Goal: Task Accomplishment & Management: Use online tool/utility

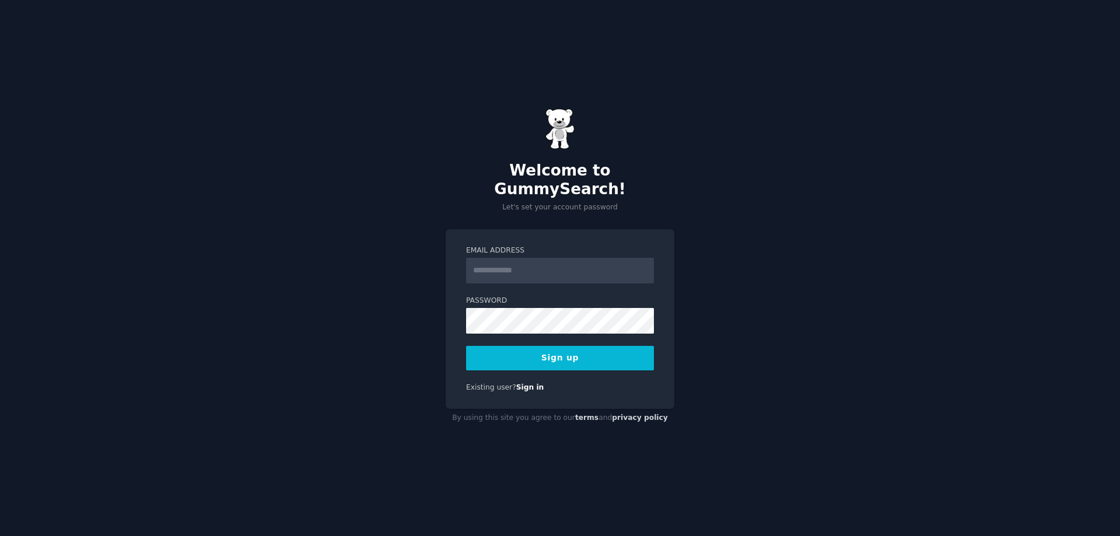
click at [556, 262] on input "Email Address" at bounding box center [560, 271] width 188 height 26
type input "**********"
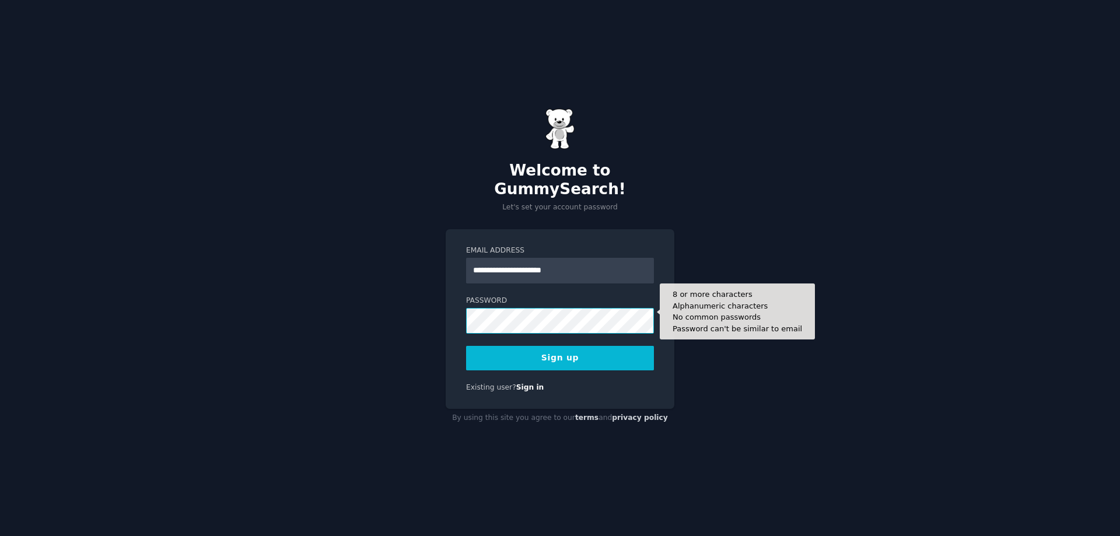
click at [466, 346] on button "Sign up" at bounding box center [560, 358] width 188 height 24
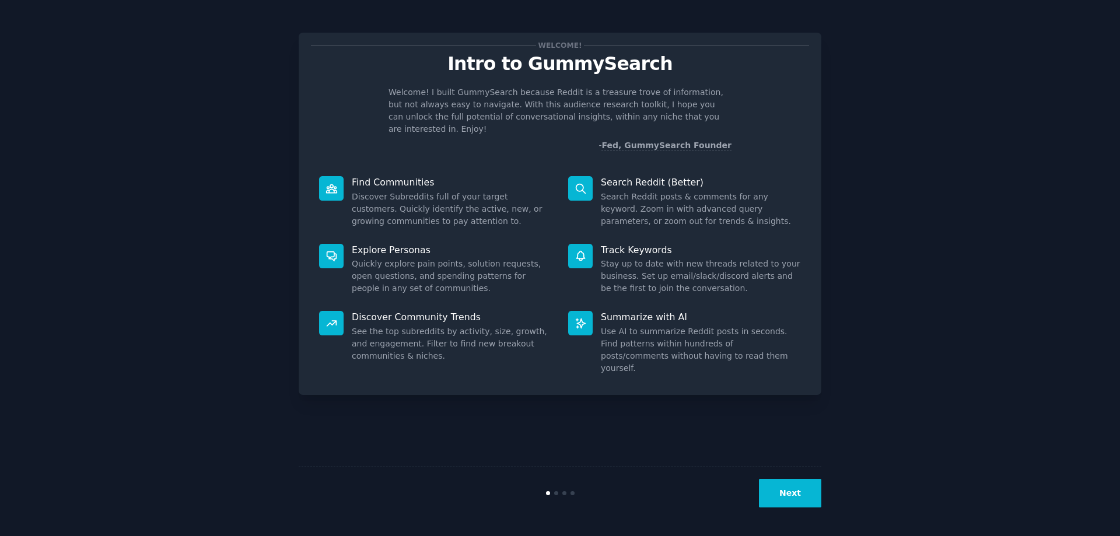
click at [797, 482] on button "Next" at bounding box center [790, 493] width 62 height 29
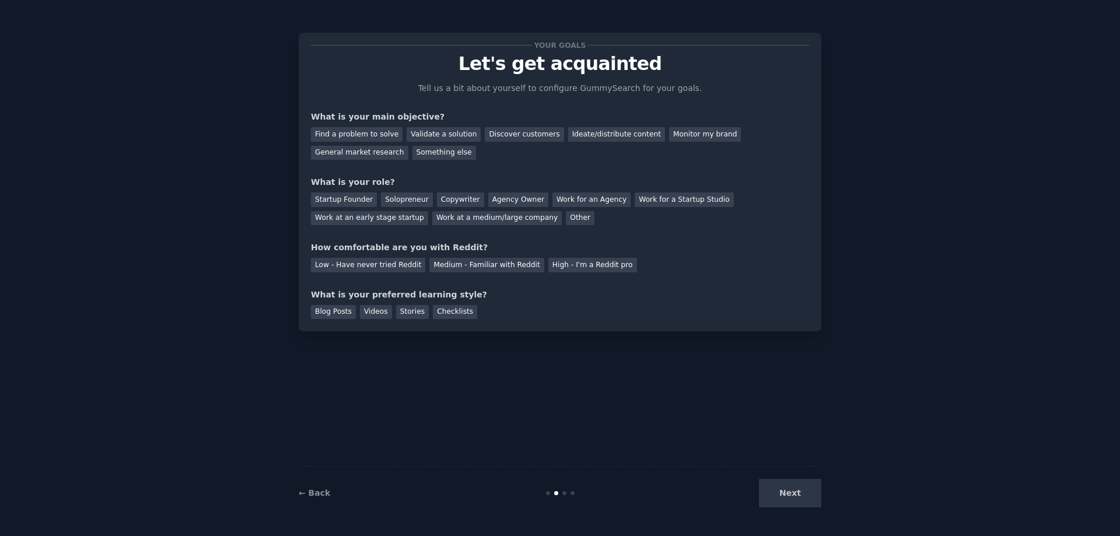
click at [782, 494] on div "Next" at bounding box center [734, 493] width 174 height 29
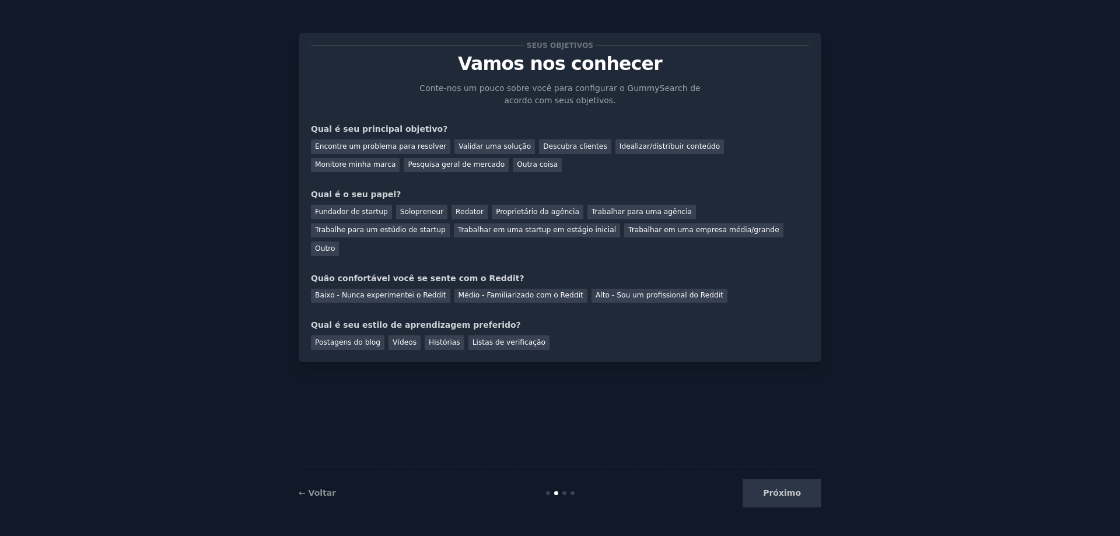
click at [609, 168] on div "Encontre um problema para resolver Validar uma solução Descubra clientes Ideali…" at bounding box center [560, 153] width 498 height 37
click at [488, 144] on font "Validar uma solução" at bounding box center [494, 146] width 72 height 8
click at [398, 146] on font "Encontre um problema para resolver" at bounding box center [380, 146] width 131 height 8
click at [475, 145] on font "Validar uma solução" at bounding box center [494, 146] width 72 height 8
click at [520, 211] on font "Proprietário da agência" at bounding box center [537, 212] width 83 height 8
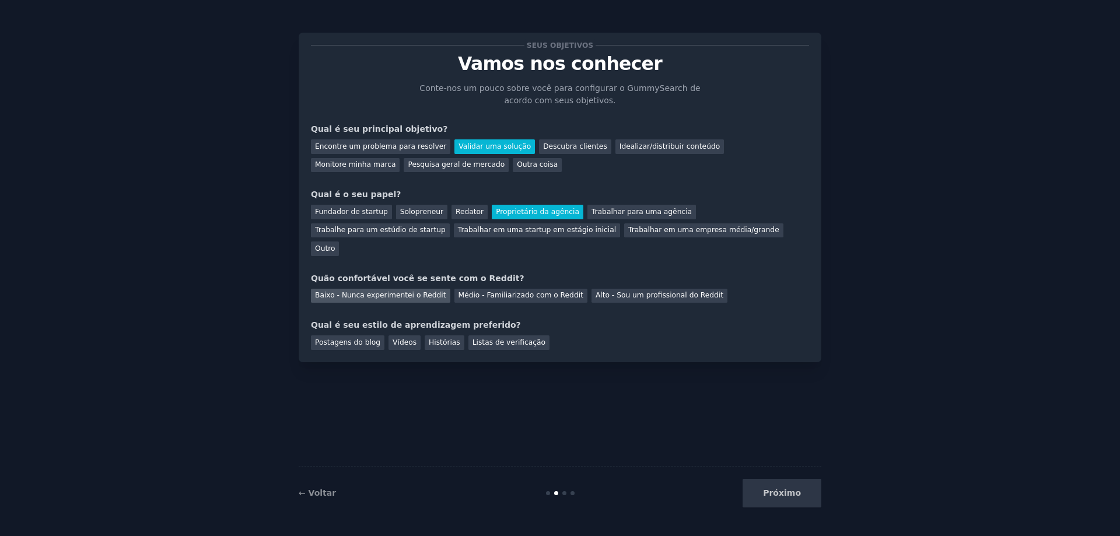
click at [416, 291] on font "Baixo - Nunca experimentei o Reddit" at bounding box center [380, 295] width 131 height 8
click at [360, 338] on font "Postagens do blog" at bounding box center [347, 342] width 65 height 8
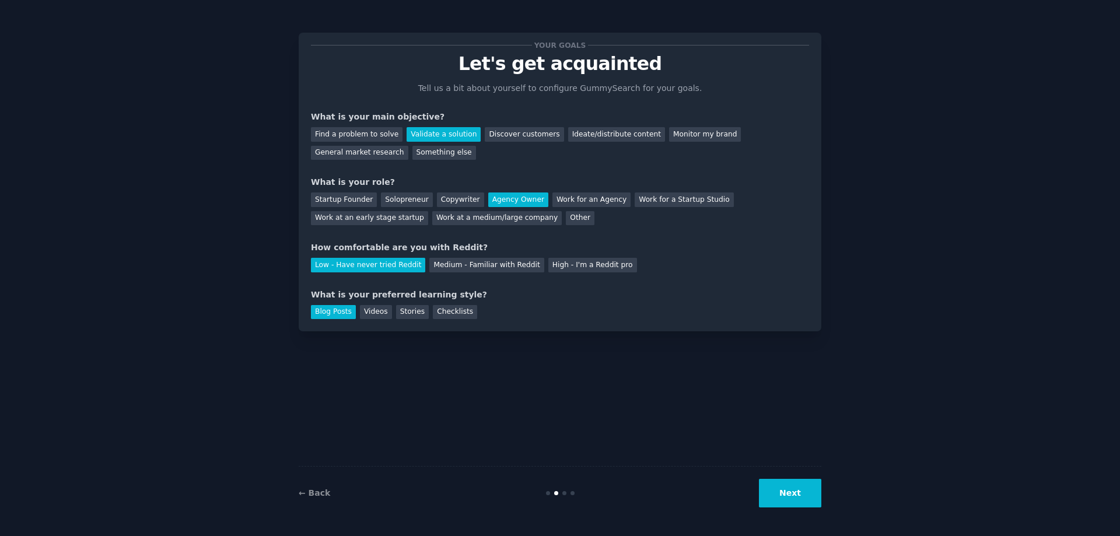
click at [802, 500] on button "Next" at bounding box center [790, 493] width 62 height 29
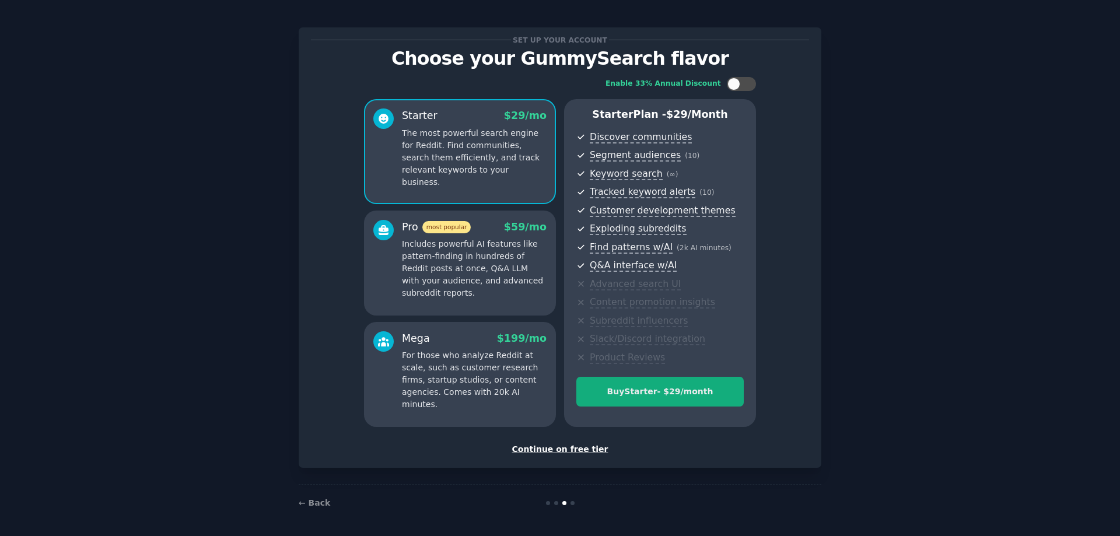
scroll to position [7, 0]
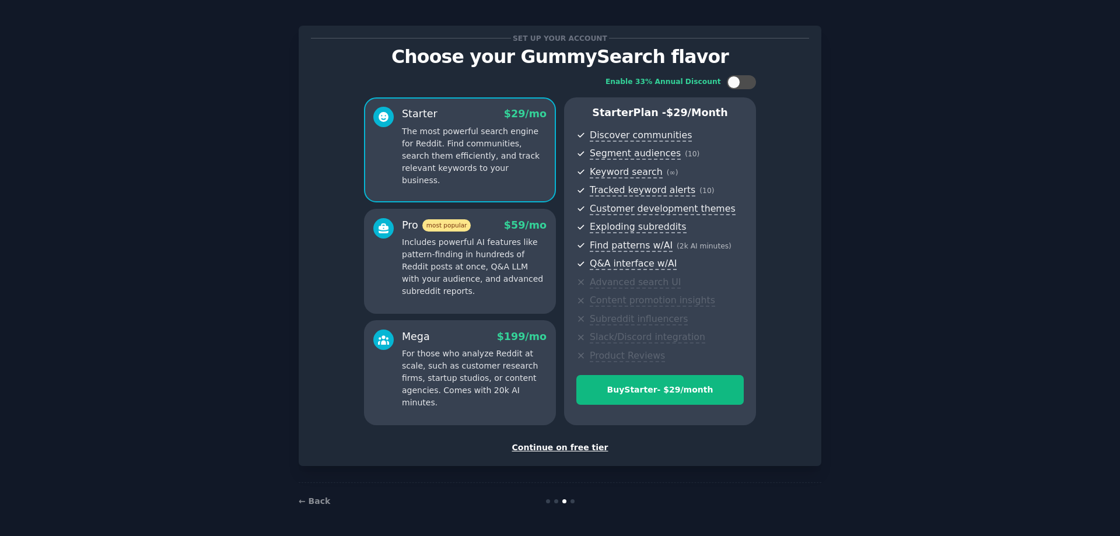
click at [562, 448] on div "Continue on free tier" at bounding box center [560, 447] width 498 height 12
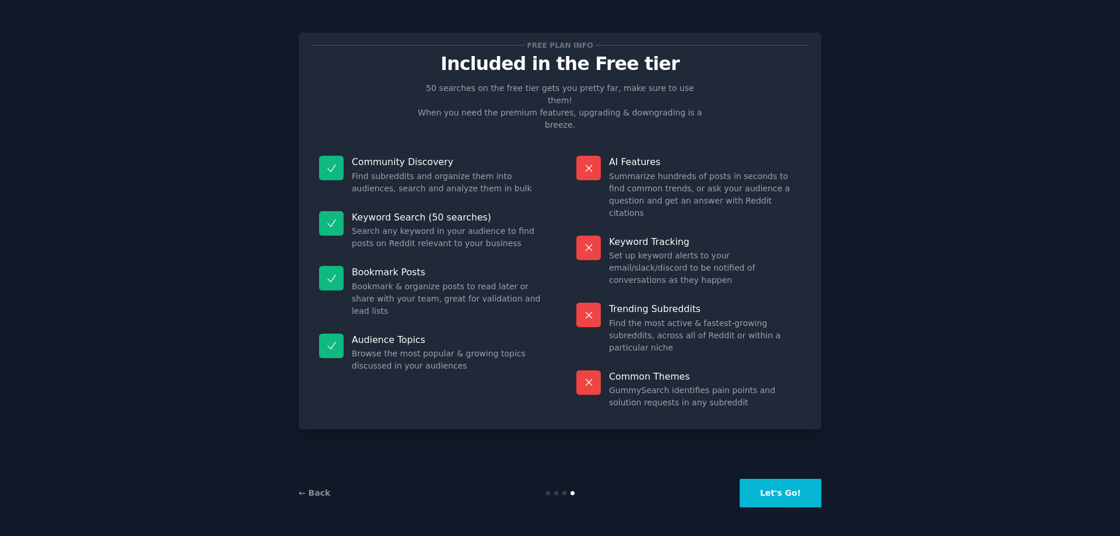
click at [798, 490] on button "Let's Go!" at bounding box center [780, 493] width 82 height 29
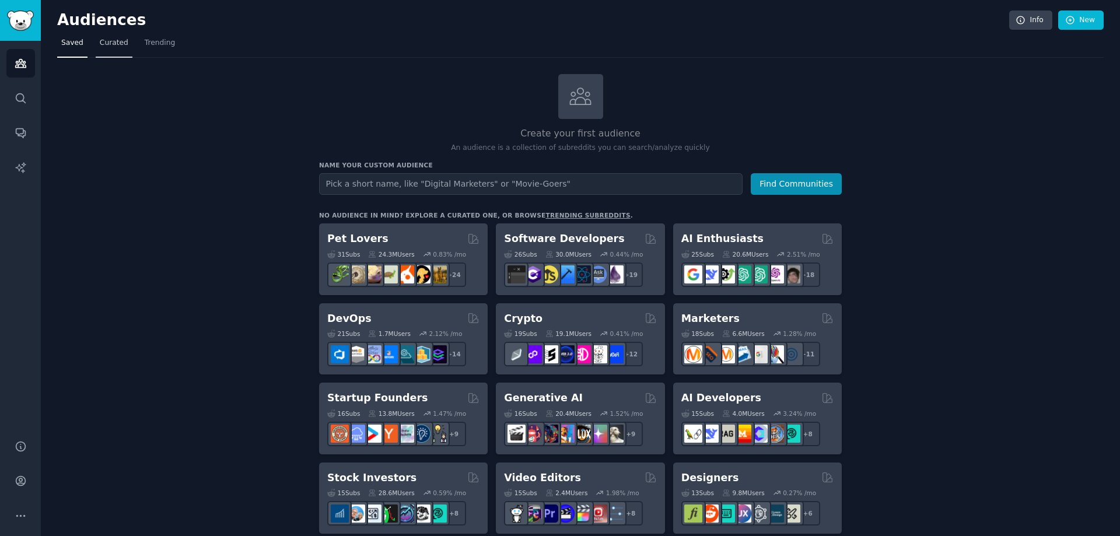
click at [113, 45] on span "Curated" at bounding box center [114, 43] width 29 height 10
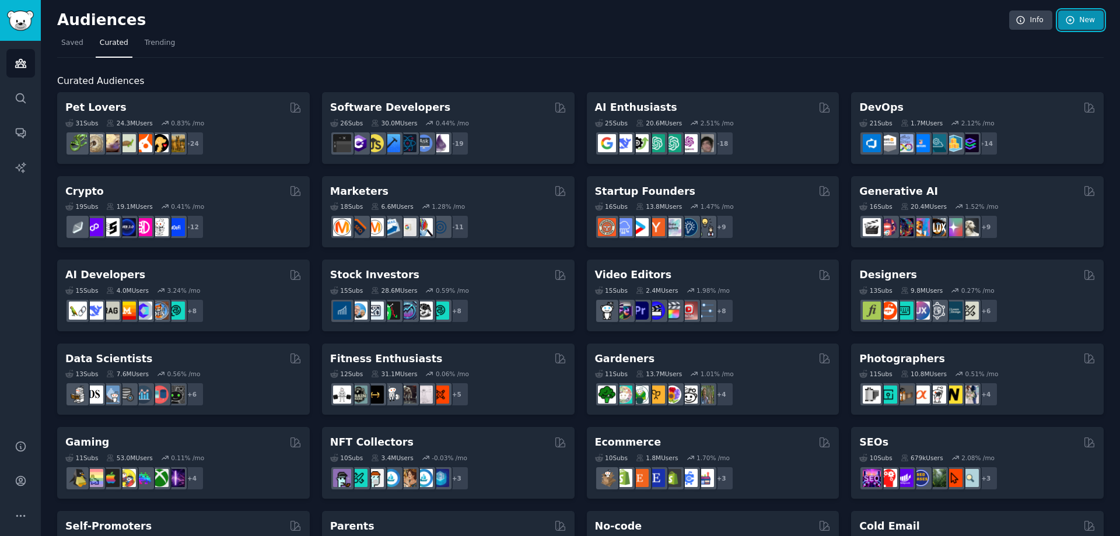
click at [1077, 14] on link "New" at bounding box center [1080, 20] width 45 height 20
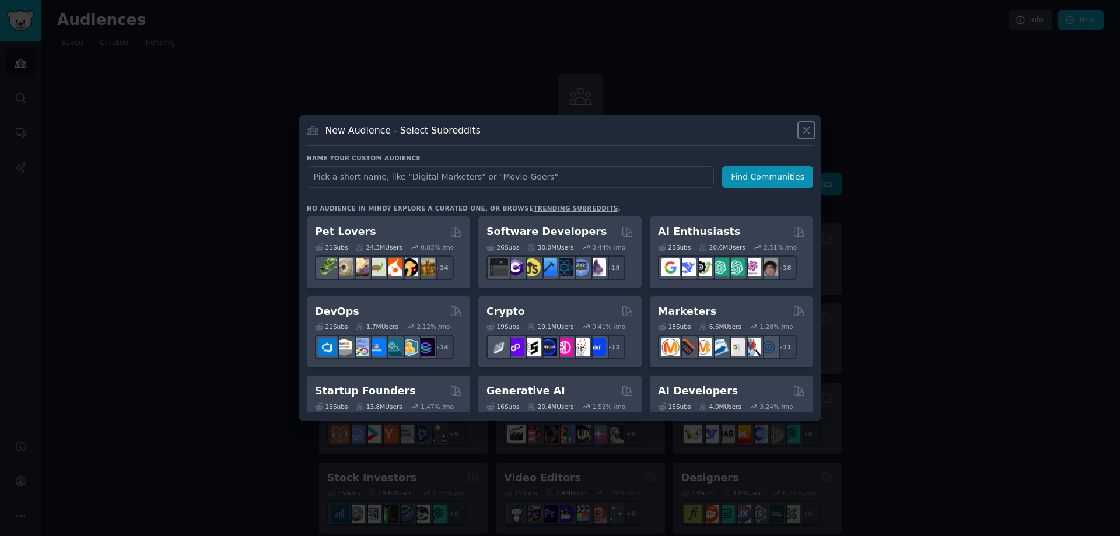
click at [809, 131] on icon at bounding box center [806, 130] width 12 height 12
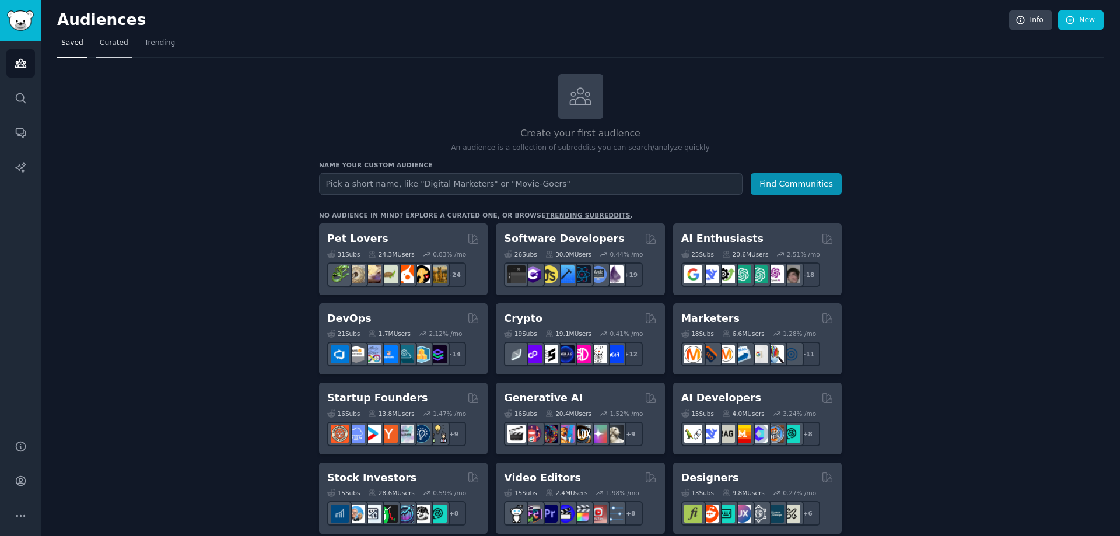
click at [114, 43] on span "Curated" at bounding box center [114, 43] width 29 height 10
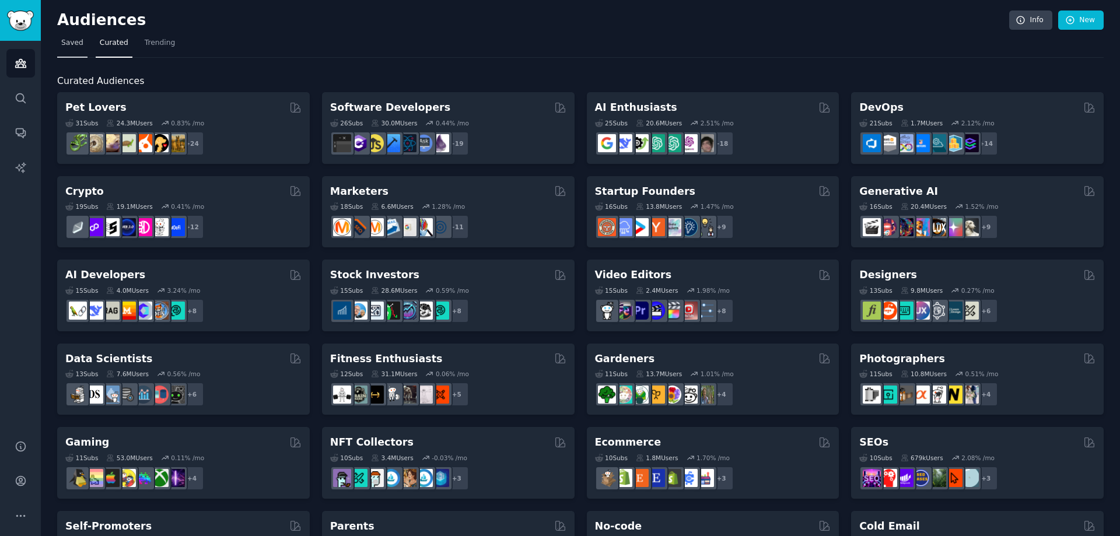
click at [76, 43] on span "Saved" at bounding box center [72, 43] width 22 height 10
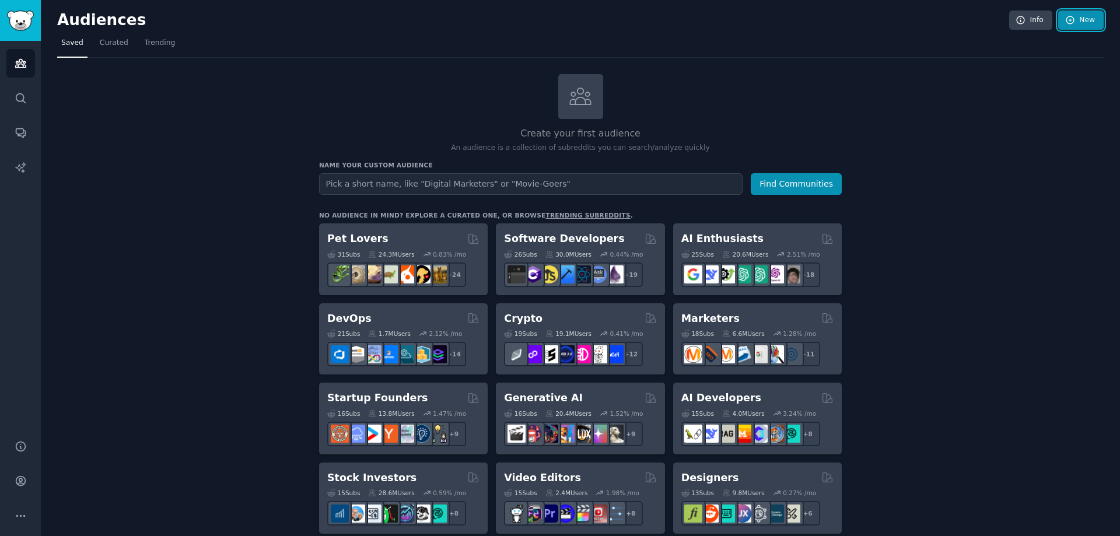
click at [1090, 19] on link "New" at bounding box center [1080, 20] width 45 height 20
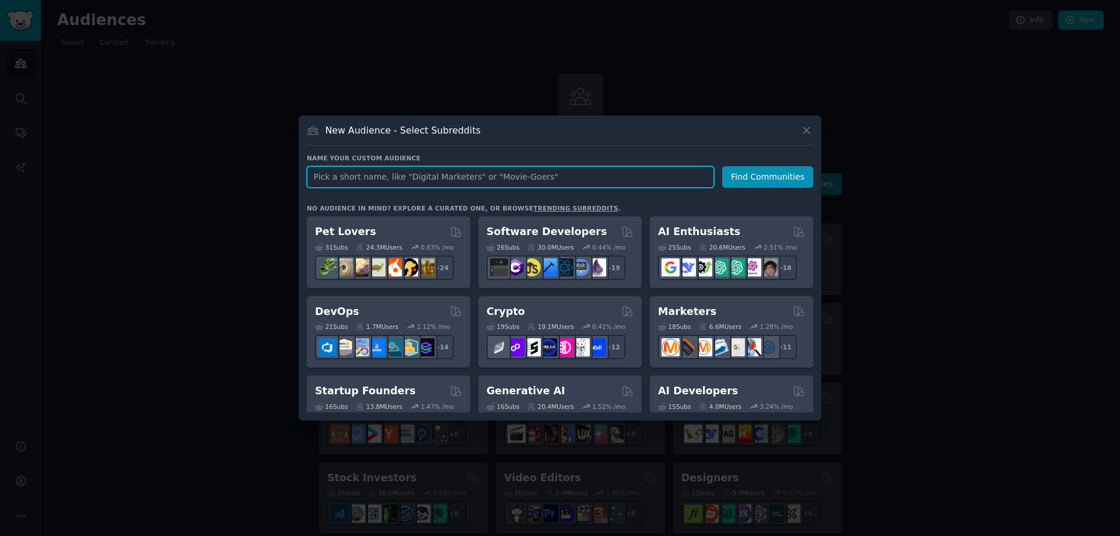
click at [456, 169] on input "text" at bounding box center [510, 177] width 407 height 22
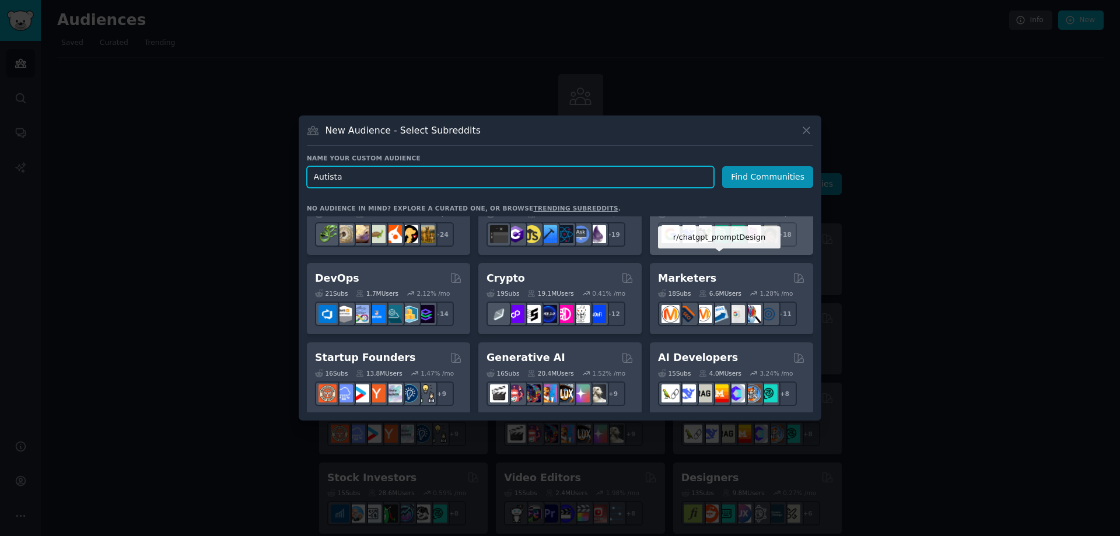
scroll to position [58, 0]
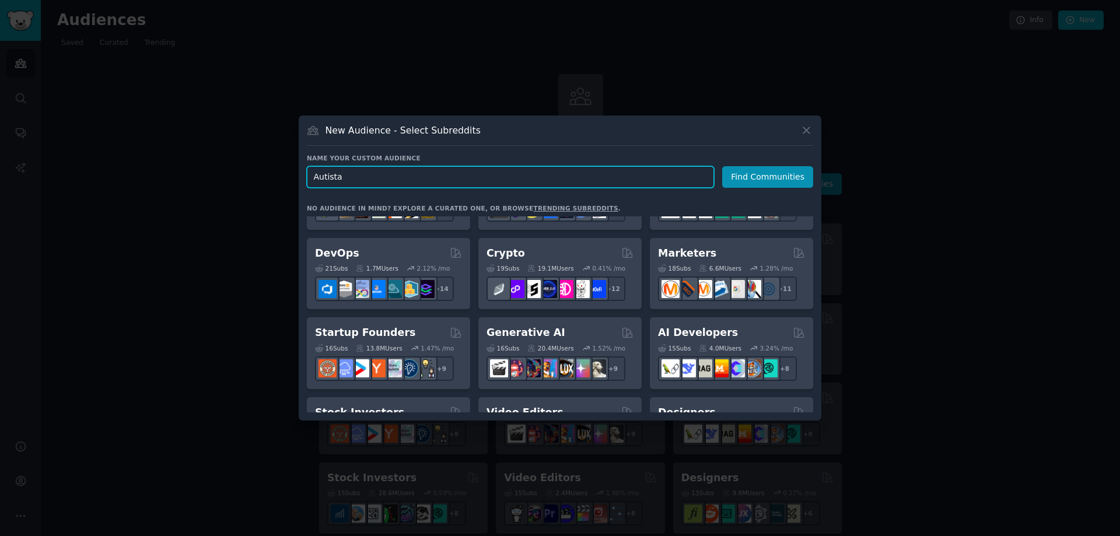
drag, startPoint x: 392, startPoint y: 171, endPoint x: 314, endPoint y: 176, distance: 78.8
click at [314, 176] on input "Autista" at bounding box center [510, 177] width 407 height 22
paste input "utistic"
click at [312, 178] on input "utistic" at bounding box center [510, 177] width 407 height 22
type input "autistic"
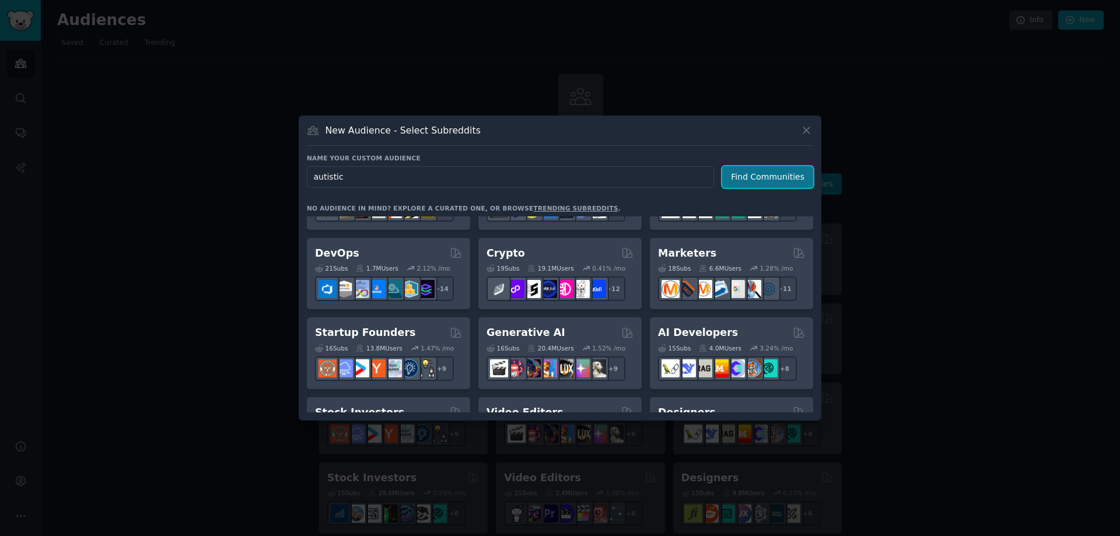
click at [787, 170] on button "Find Communities" at bounding box center [767, 177] width 91 height 22
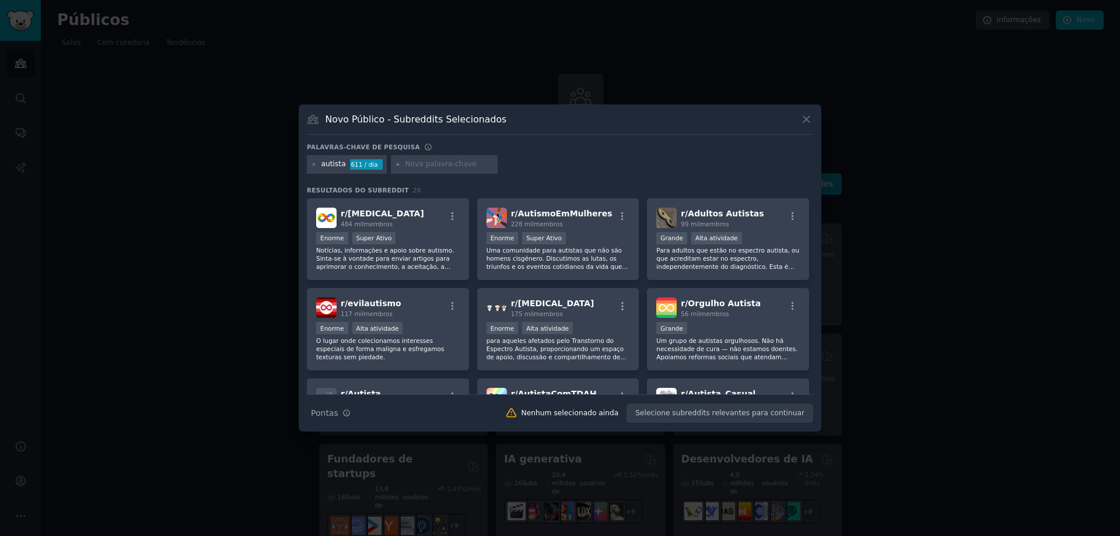
click at [598, 156] on div "autista 611 / dia" at bounding box center [560, 166] width 506 height 23
click at [382, 148] on font "Palavras-chave de pesquisa" at bounding box center [363, 146] width 113 height 7
click at [318, 165] on div "autista 611 / dia" at bounding box center [347, 164] width 80 height 19
click at [416, 164] on input "text" at bounding box center [449, 164] width 89 height 10
type input "M"
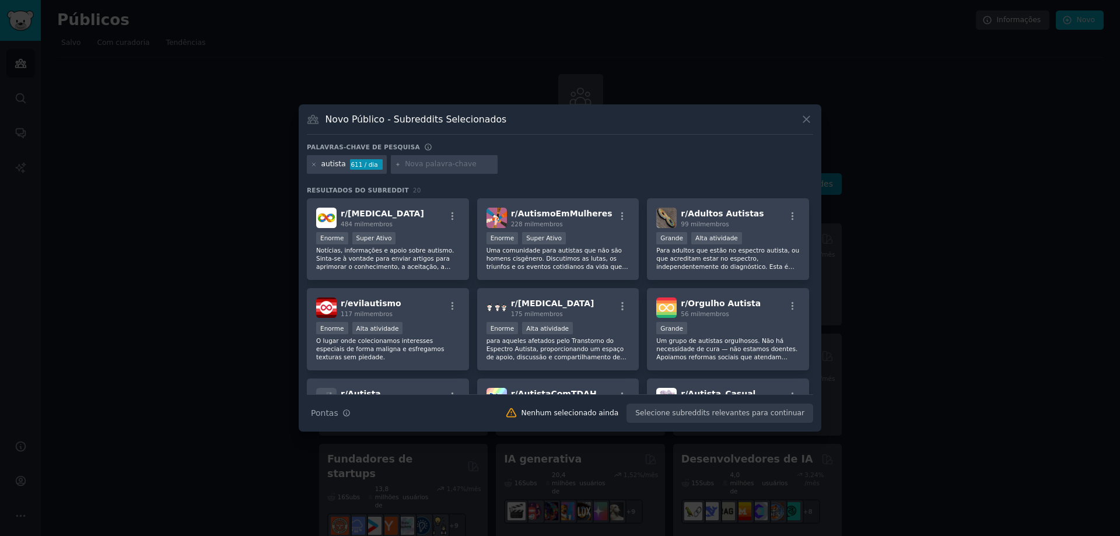
click at [416, 162] on input "text" at bounding box center [449, 164] width 89 height 10
paste input "Mothers with autistic children"
type input "Mothers with autistic children"
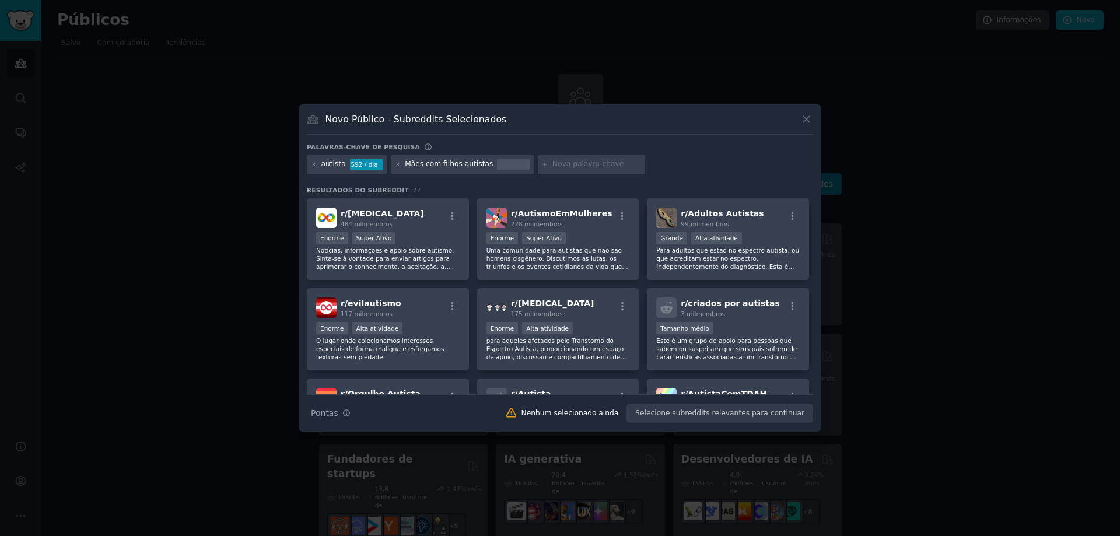
click at [503, 160] on div at bounding box center [513, 160] width 33 height 2
click at [499, 164] on div at bounding box center [513, 164] width 33 height 10
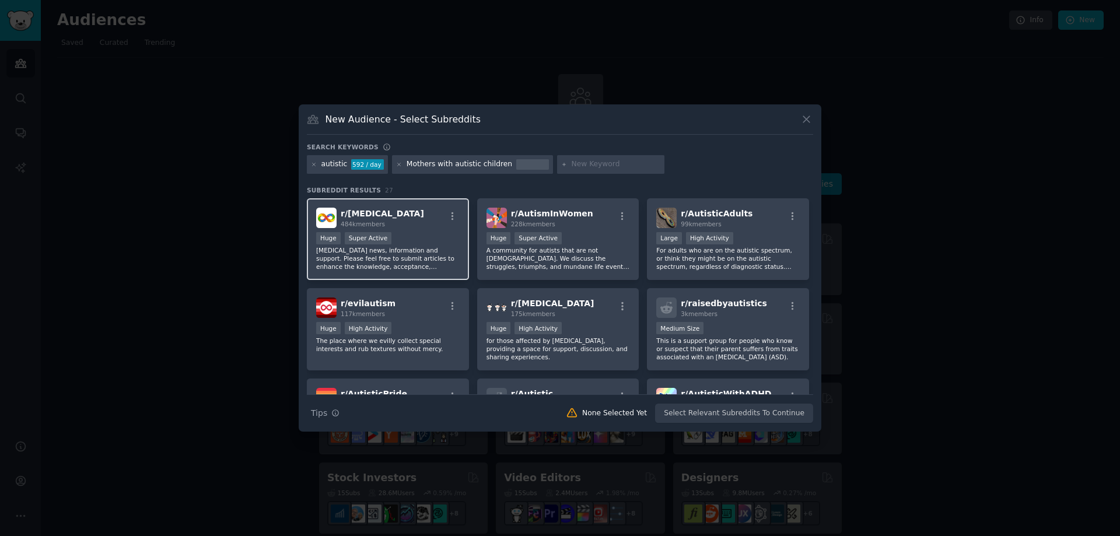
click at [418, 229] on div "r/ [MEDICAL_DATA] 484k members >= 95th percentile for submissions / day Huge Su…" at bounding box center [388, 239] width 162 height 82
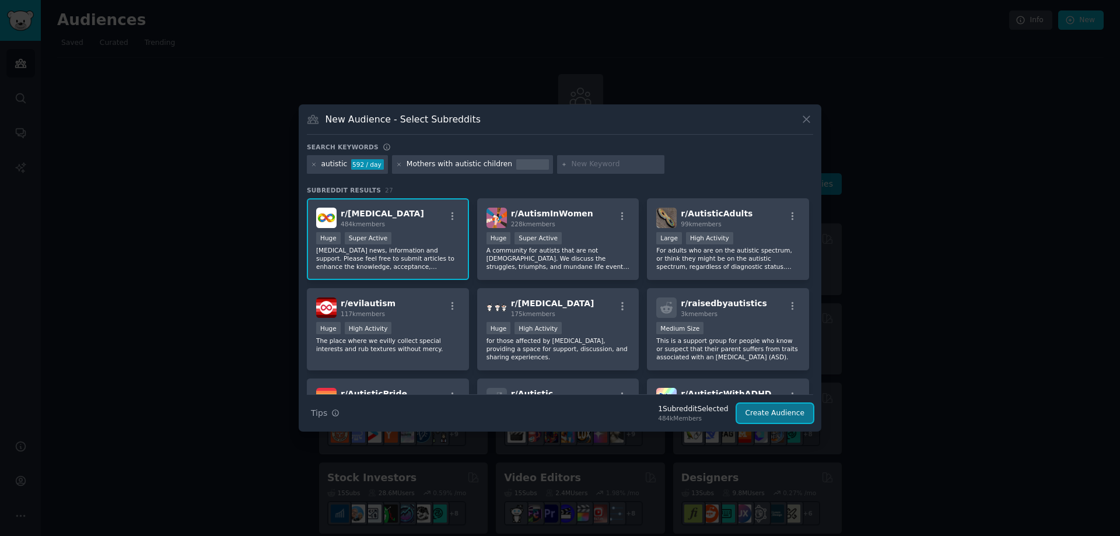
click at [786, 415] on button "Create Audience" at bounding box center [774, 414] width 77 height 20
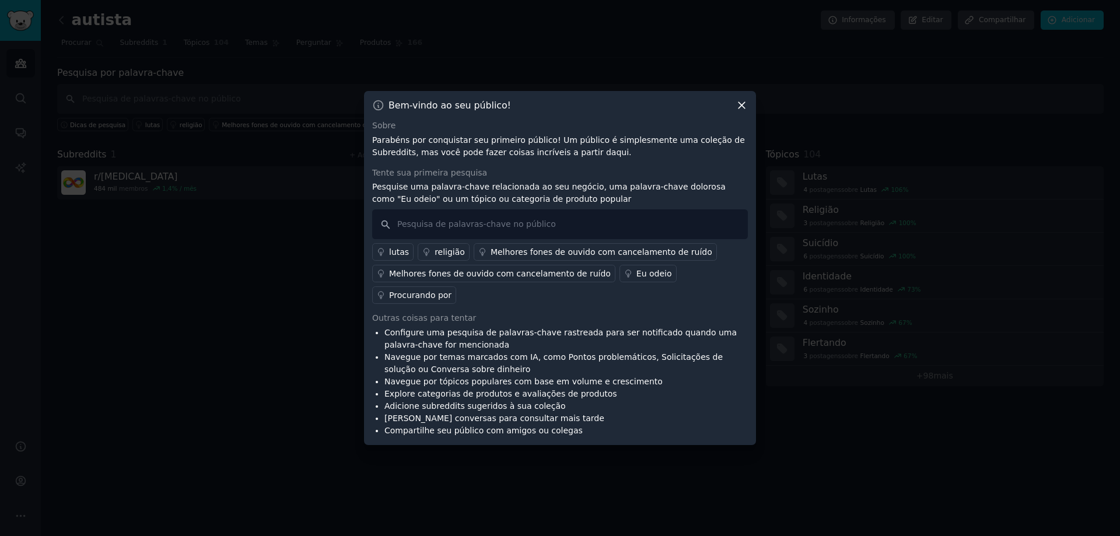
click at [627, 146] on font "Parabéns por conquistar seu primeiro público! Um público é simplesmente uma col…" at bounding box center [558, 146] width 373 height 22
click at [745, 111] on icon at bounding box center [741, 105] width 12 height 12
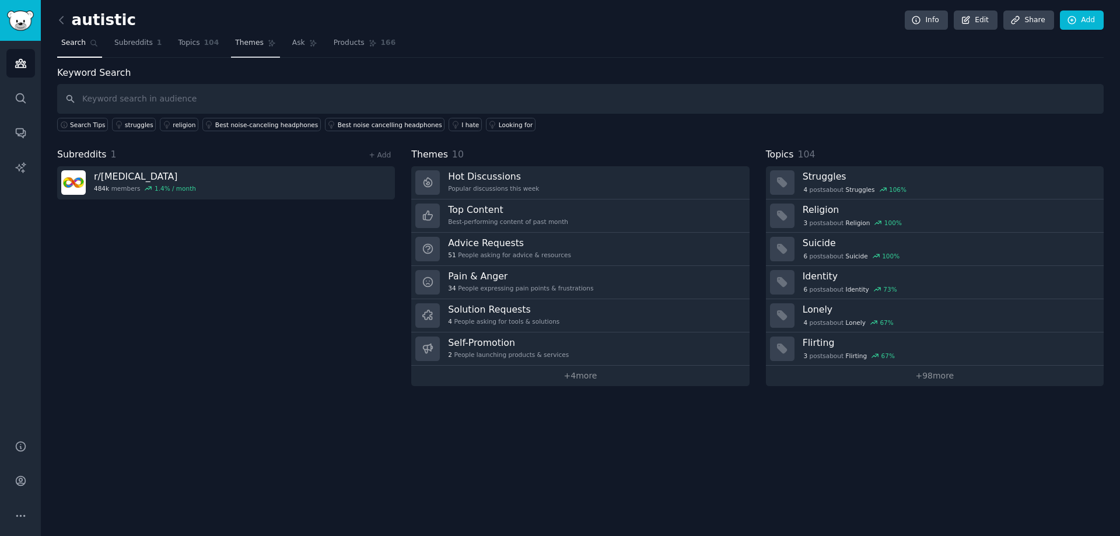
click at [245, 43] on span "Themes" at bounding box center [249, 43] width 29 height 10
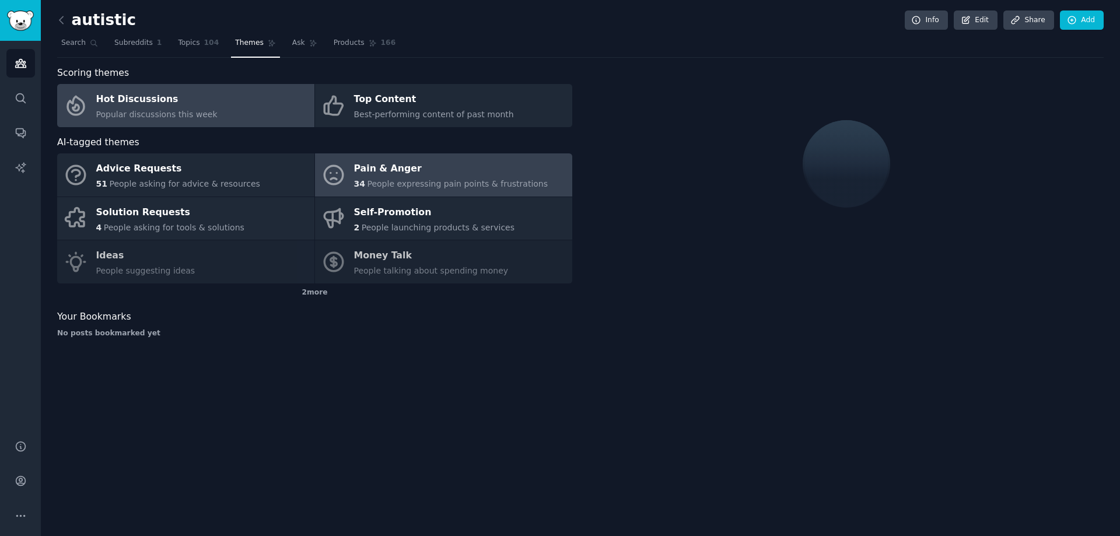
click at [397, 179] on span "People expressing pain points & frustrations" at bounding box center [457, 183] width 181 height 9
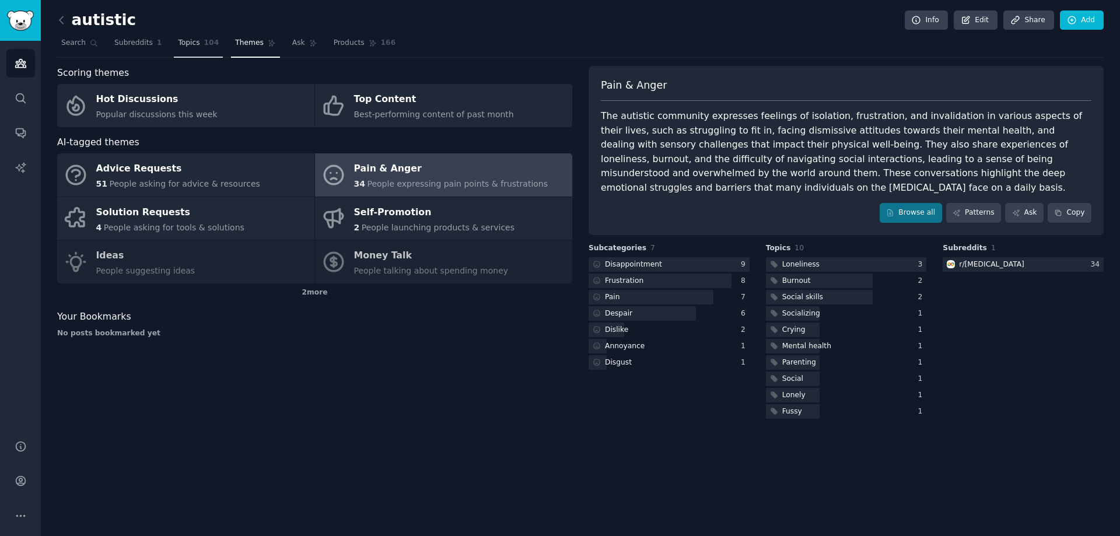
click at [178, 50] on link "Topics 104" at bounding box center [198, 46] width 49 height 24
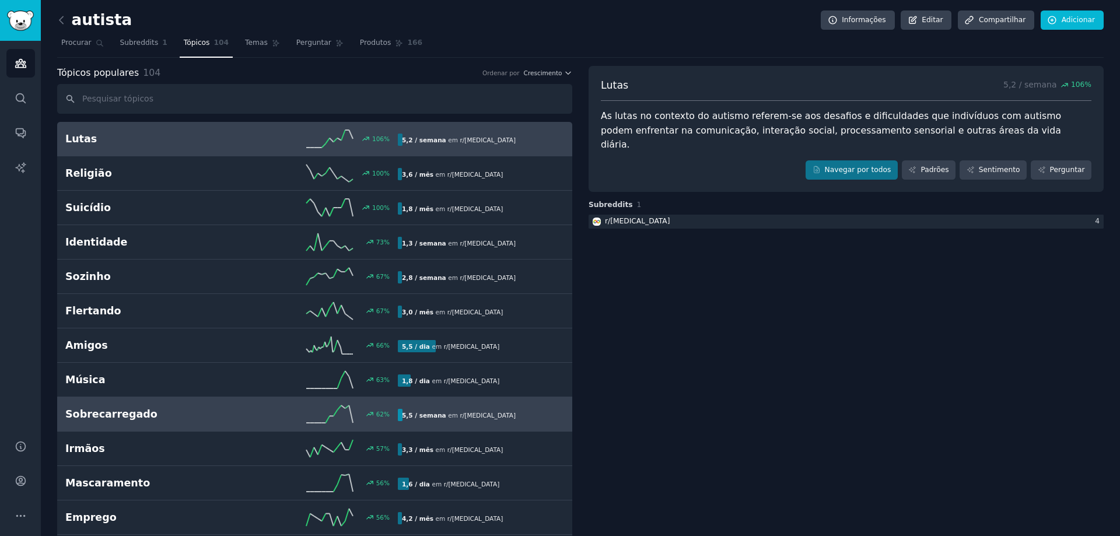
click at [332, 413] on icon at bounding box center [329, 413] width 47 height 17
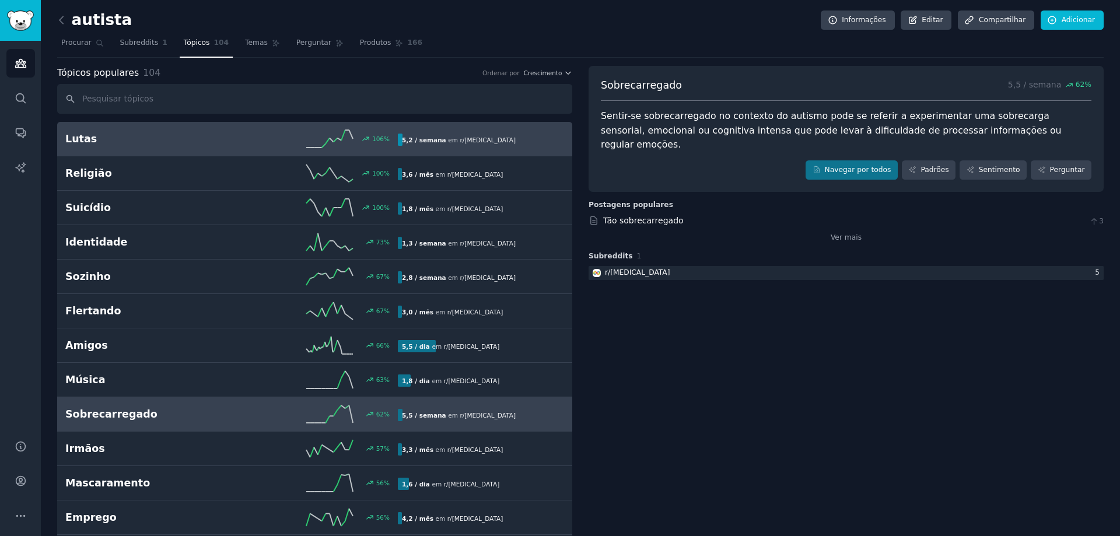
click at [241, 133] on div "106 %" at bounding box center [314, 138] width 166 height 17
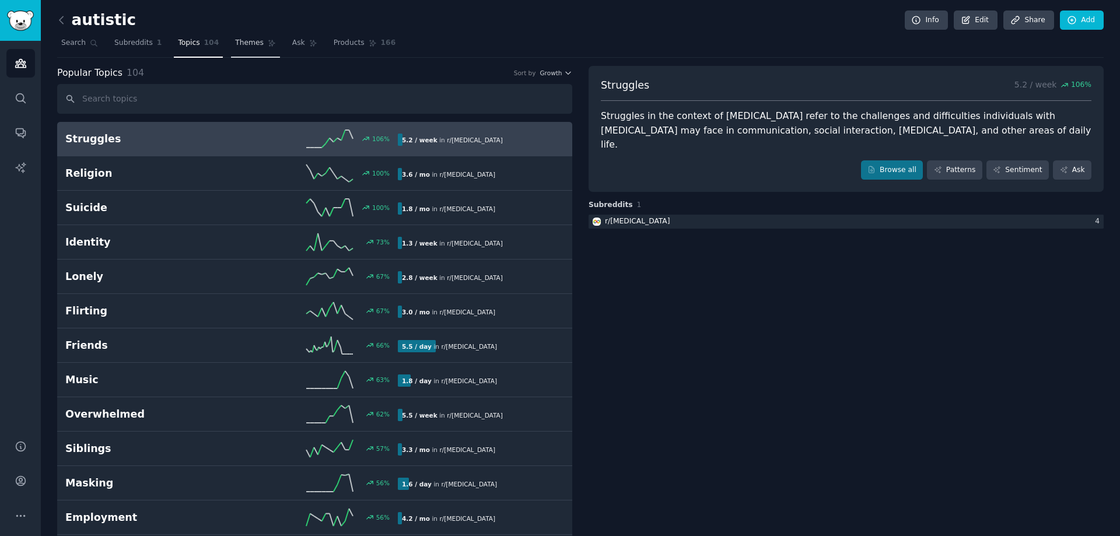
click at [237, 45] on span "Themes" at bounding box center [249, 43] width 29 height 10
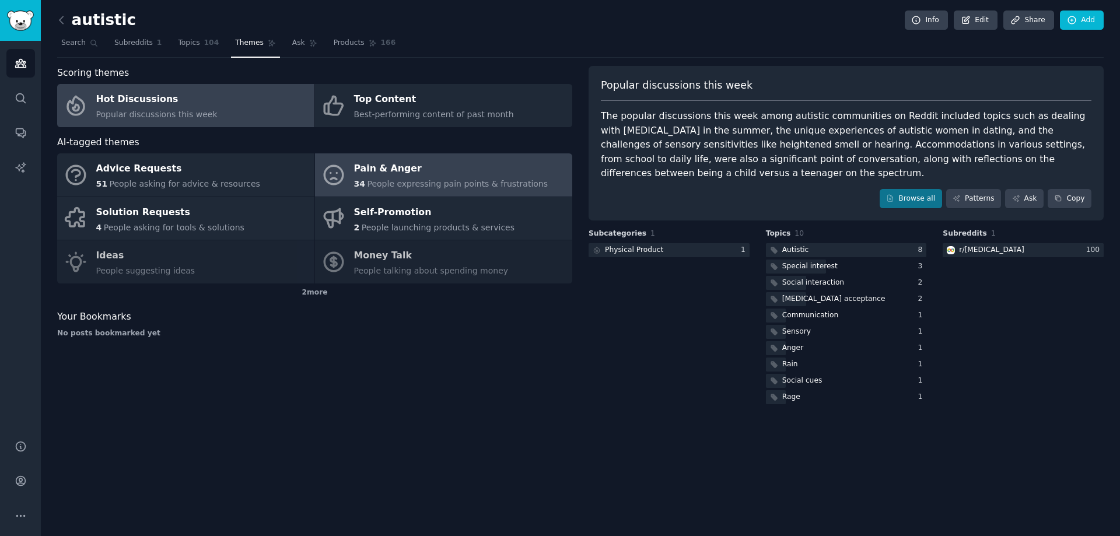
click at [397, 171] on div "Pain & Anger" at bounding box center [451, 169] width 194 height 19
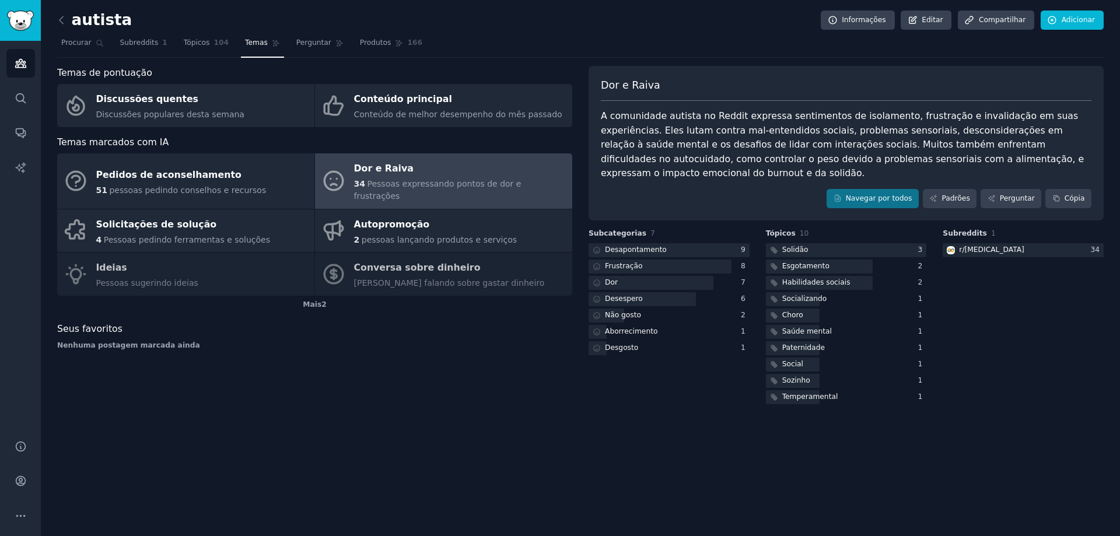
click at [808, 111] on font "A comunidade autista no Reddit expressa sentimentos de isolamento, frustração e…" at bounding box center [844, 144] width 486 height 68
click at [948, 189] on link "Padrões" at bounding box center [949, 199] width 54 height 20
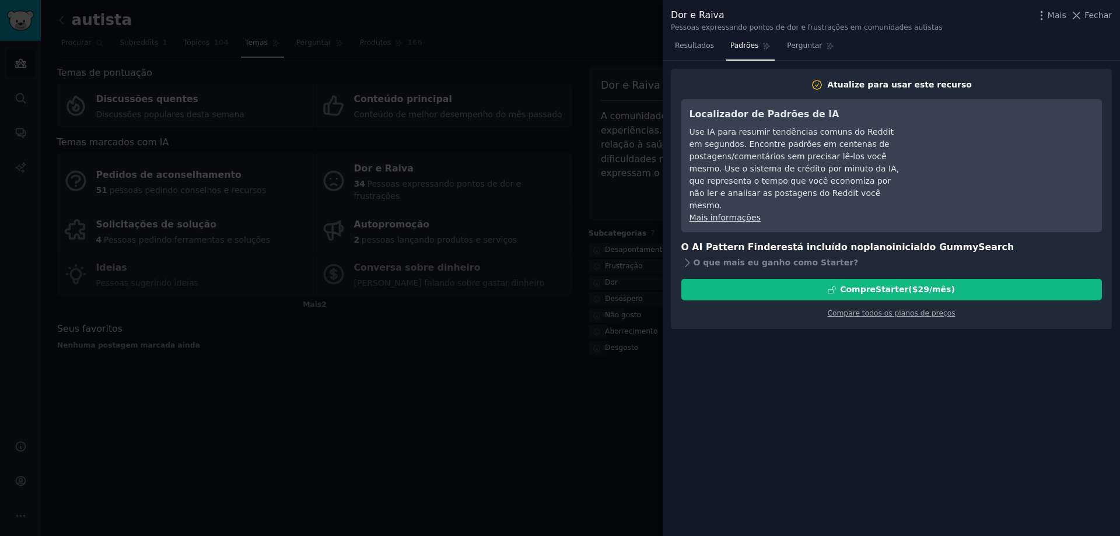
click at [591, 38] on div at bounding box center [560, 268] width 1120 height 536
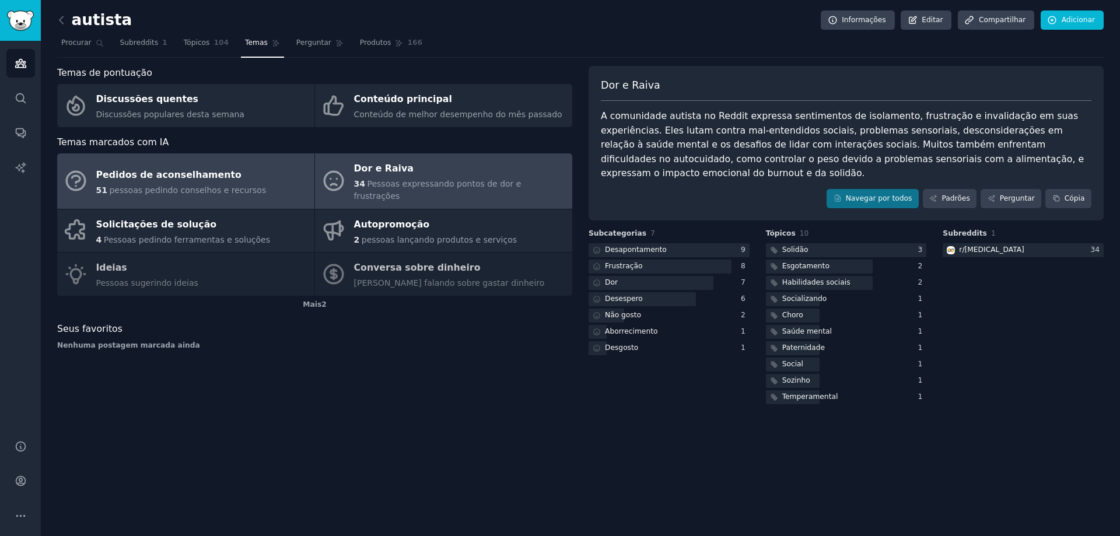
click at [220, 173] on div "Pedidos de aconselhamento" at bounding box center [181, 175] width 170 height 19
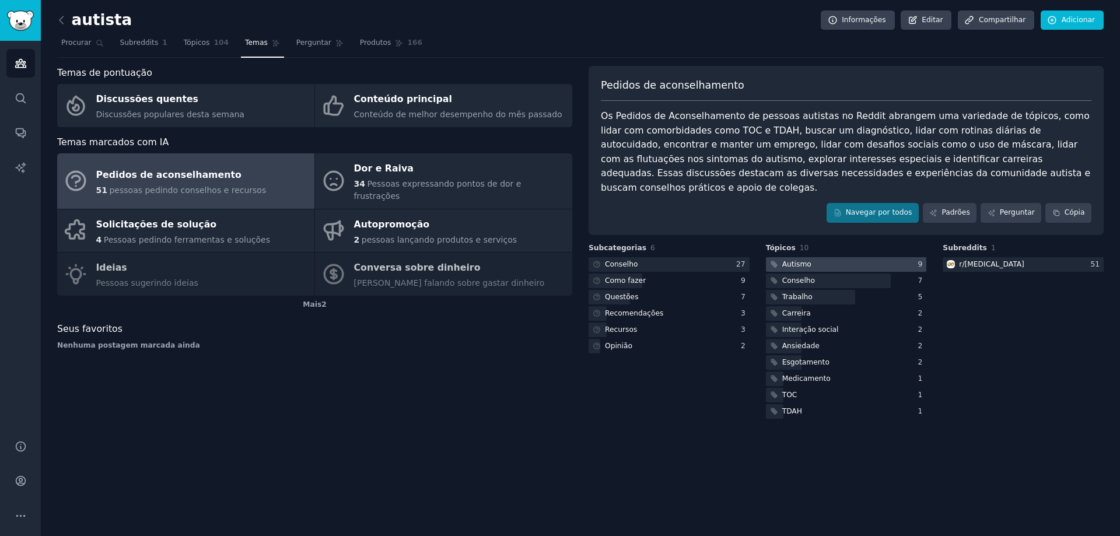
click at [848, 257] on div at bounding box center [846, 264] width 161 height 15
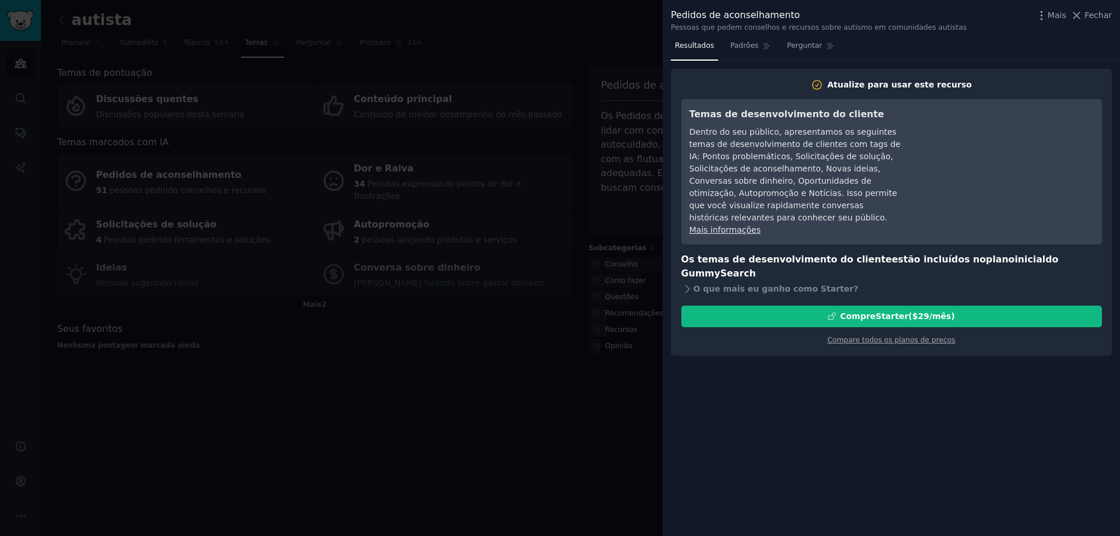
click at [567, 164] on div at bounding box center [560, 268] width 1120 height 536
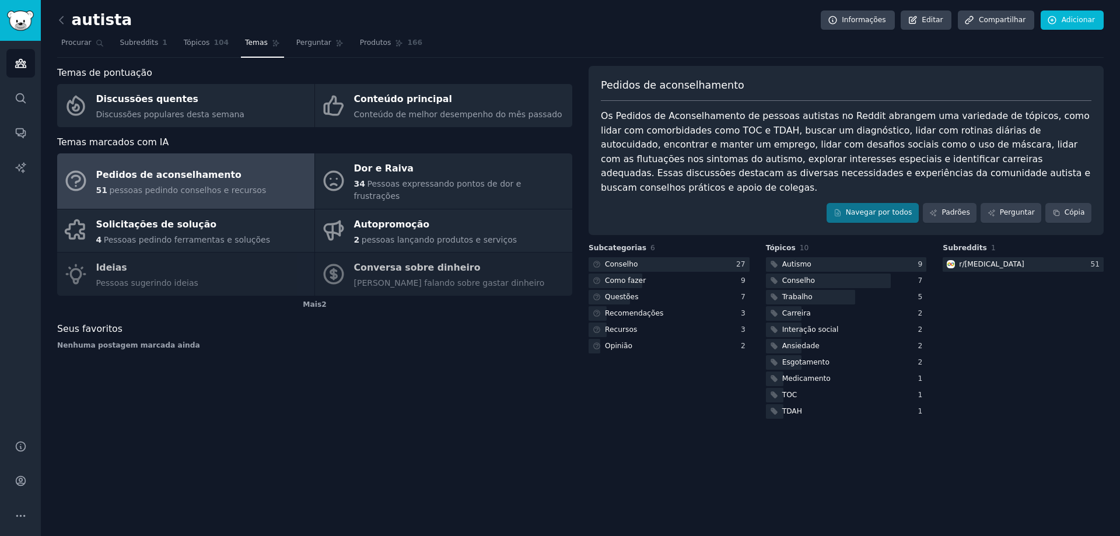
click at [266, 272] on div "Pedidos de aconselhamento 51 pessoas pedindo conselhos e recursos Dor e Raiva 3…" at bounding box center [314, 224] width 515 height 142
click at [219, 261] on div "Pedidos de aconselhamento 51 pessoas pedindo conselhos e recursos Dor e Raiva 3…" at bounding box center [314, 224] width 515 height 142
click at [143, 257] on div "Pedidos de aconselhamento 51 pessoas pedindo conselhos e recursos Dor e Raiva 3…" at bounding box center [314, 224] width 515 height 142
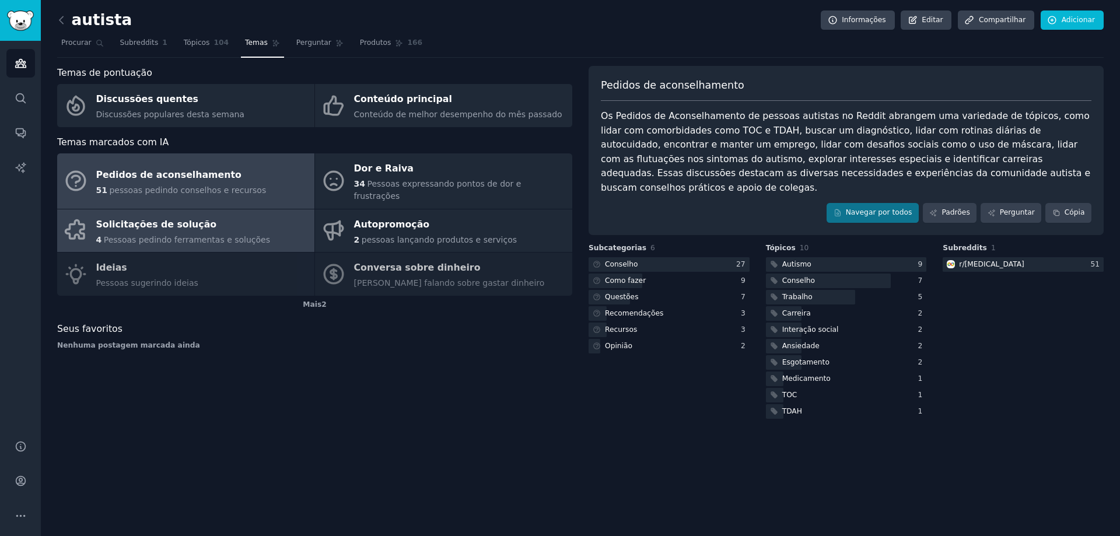
click at [138, 219] on div "Solicitações de solução" at bounding box center [183, 224] width 174 height 19
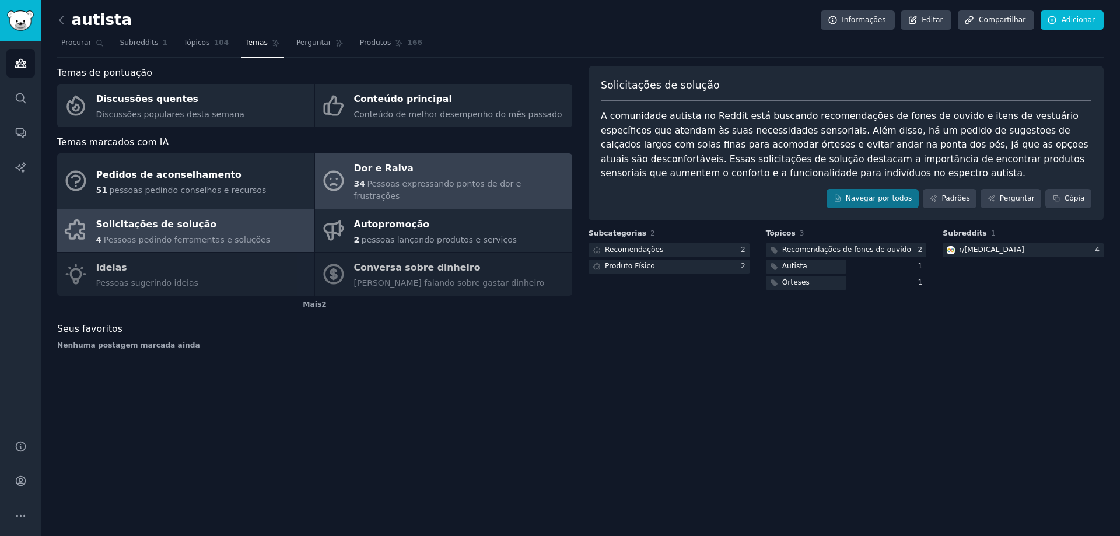
click at [378, 164] on font "Dor e Raiva" at bounding box center [383, 168] width 59 height 11
